Goal: Transaction & Acquisition: Purchase product/service

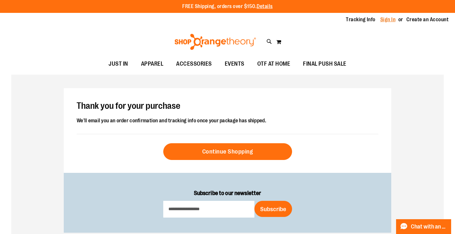
click at [393, 20] on link "Sign In" at bounding box center [387, 19] width 15 height 7
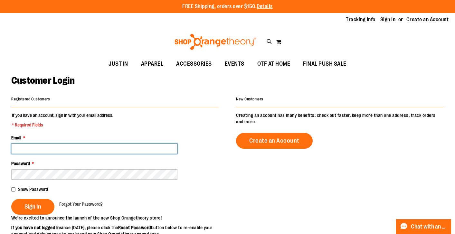
click at [167, 150] on input "Email *" at bounding box center [94, 149] width 166 height 10
type input "**********"
click at [11, 199] on button "Sign In" at bounding box center [32, 207] width 43 height 16
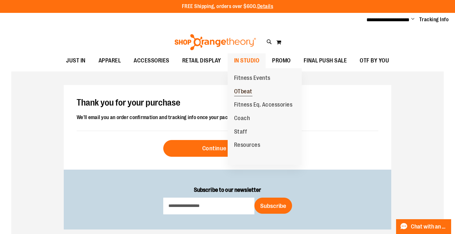
click at [248, 92] on span "OTbeat" at bounding box center [243, 92] width 18 height 8
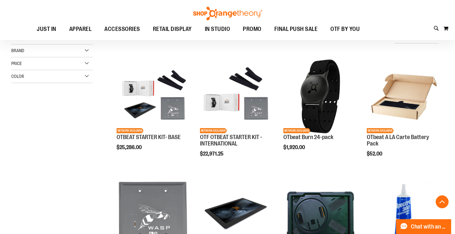
scroll to position [172, 0]
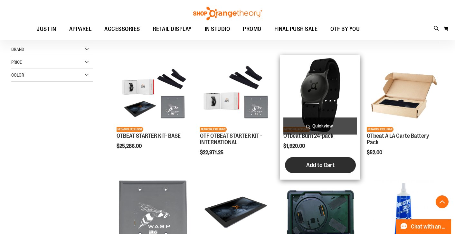
click at [315, 164] on span "Add to Cart" at bounding box center [320, 165] width 28 height 7
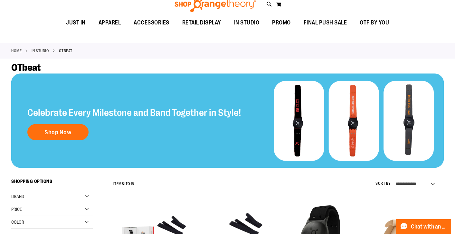
scroll to position [0, 0]
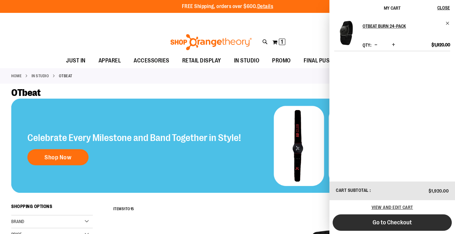
click at [396, 224] on span "Go to Checkout" at bounding box center [392, 222] width 39 height 7
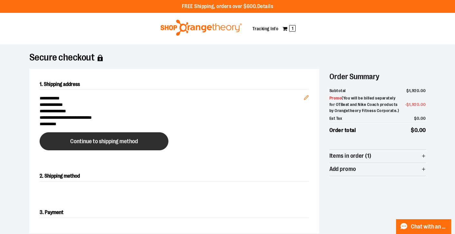
click at [134, 138] on button "Continue to shipping method" at bounding box center [104, 141] width 129 height 18
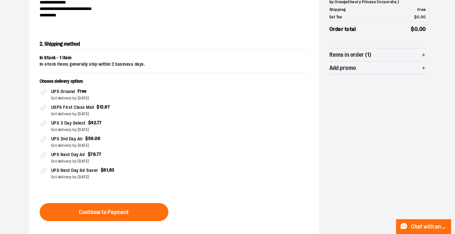
scroll to position [110, 0]
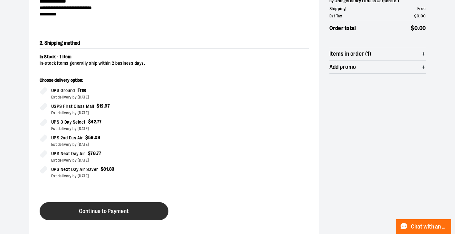
click at [128, 210] on span "Continue to Payment" at bounding box center [104, 211] width 50 height 6
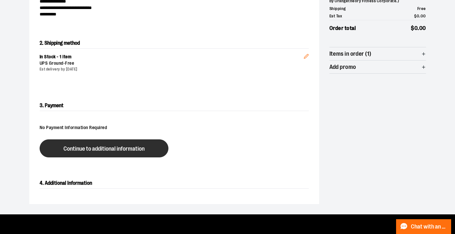
click at [110, 151] on span "Continue to additional information" at bounding box center [103, 149] width 81 height 6
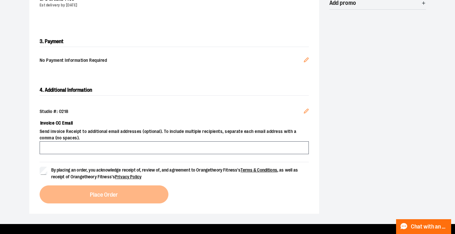
scroll to position [191, 0]
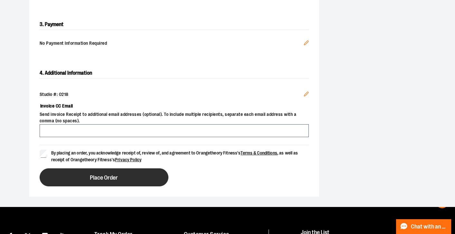
click at [61, 182] on button "Place Order" at bounding box center [104, 177] width 129 height 18
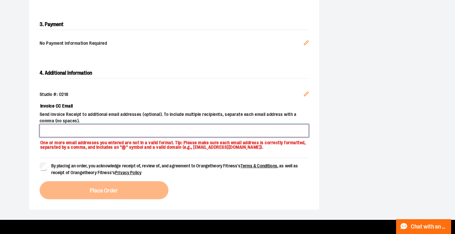
click at [65, 132] on input "Invoice CC Email" at bounding box center [174, 130] width 269 height 13
type input "**********"
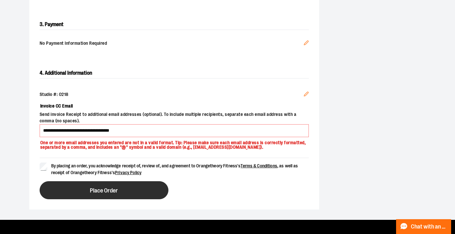
click at [67, 195] on button "Place Order" at bounding box center [104, 190] width 129 height 18
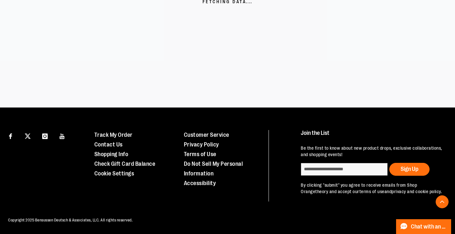
scroll to position [3, 0]
